Goal: Task Accomplishment & Management: Manage account settings

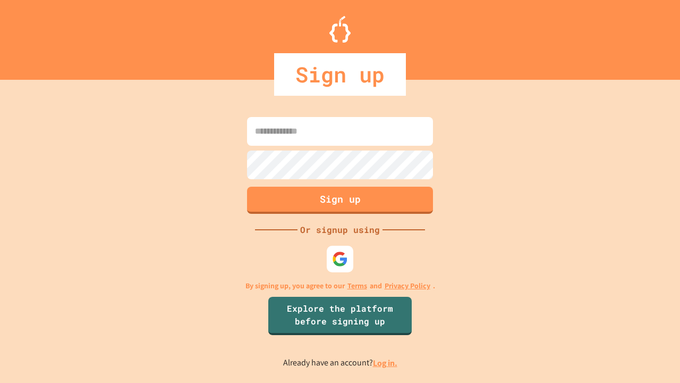
click at [386, 362] on link "Log in." at bounding box center [385, 362] width 24 height 11
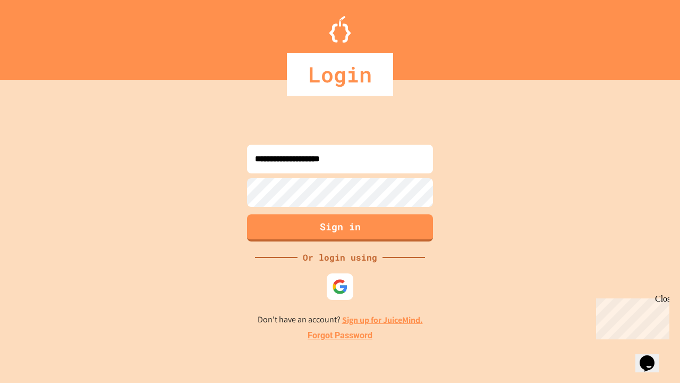
type input "**********"
